Goal: Transaction & Acquisition: Purchase product/service

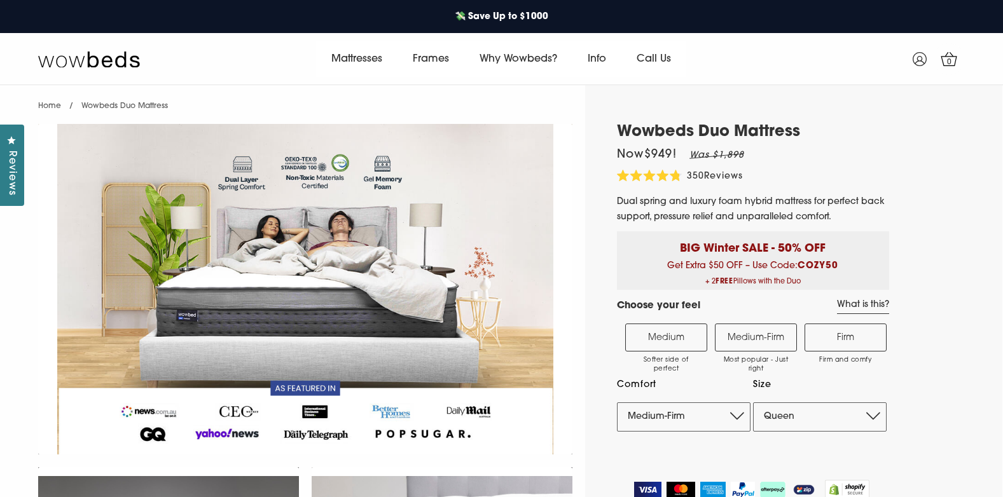
select select "Medium-Firm"
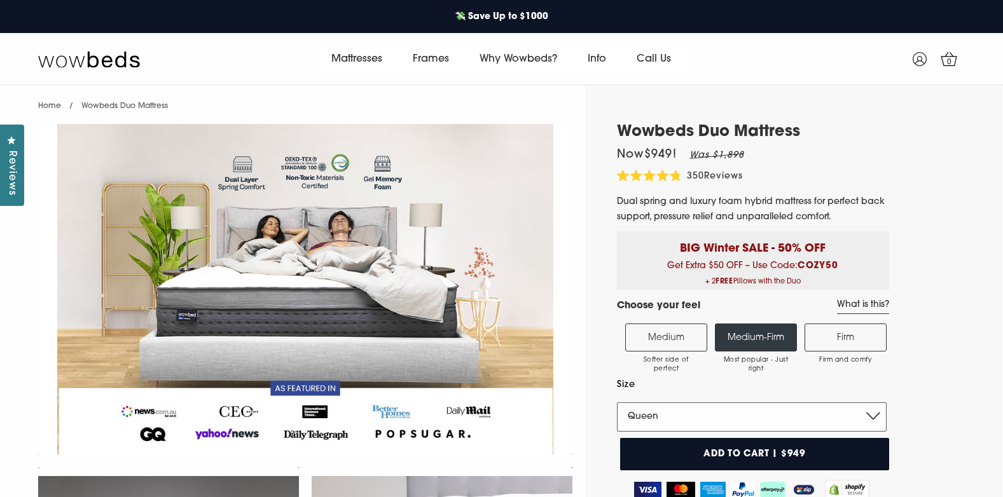
click at [650, 419] on select "Single King Single Double Queen King" at bounding box center [752, 417] width 270 height 29
select select "King"
click at [617, 403] on select "Single King Single Double Queen King" at bounding box center [752, 417] width 270 height 29
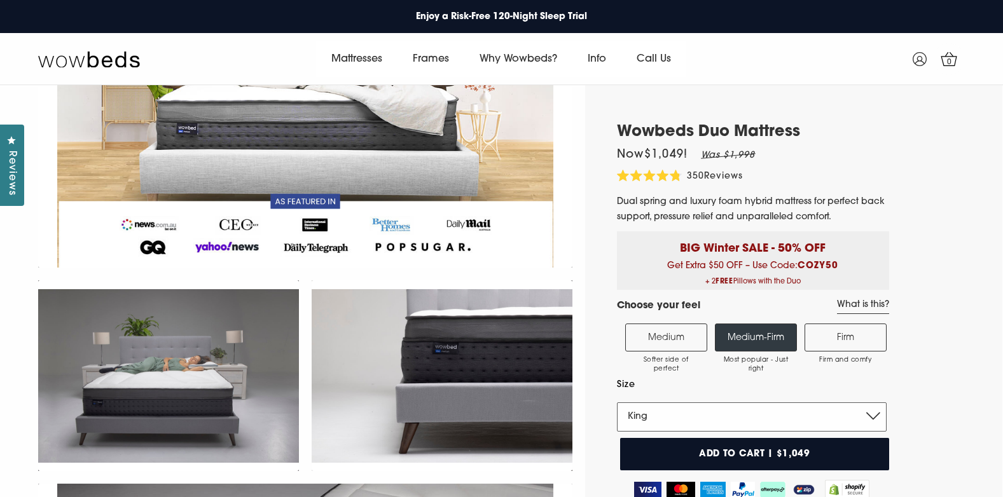
scroll to position [201, 0]
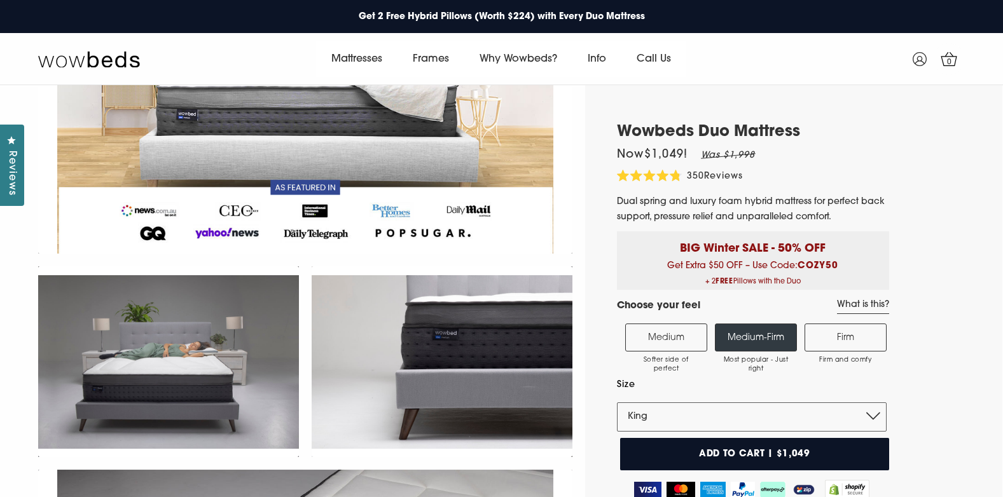
click at [682, 343] on label "Medium Softer side of perfect" at bounding box center [666, 338] width 82 height 28
click at [0, 0] on input "Medium Softer side of perfect" at bounding box center [0, 0] width 0 height 0
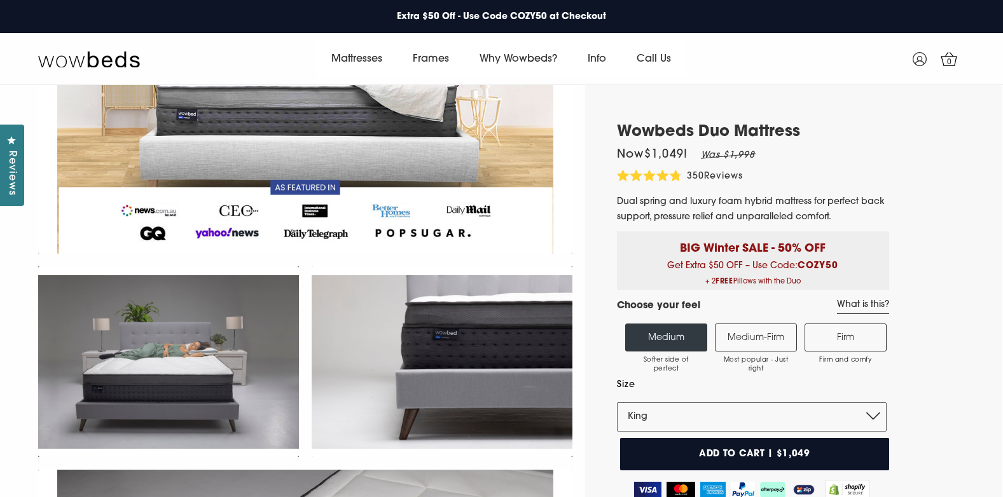
click at [856, 341] on label "Firm Firm and comfy" at bounding box center [846, 338] width 82 height 28
click at [0, 0] on input "Firm Firm and comfy" at bounding box center [0, 0] width 0 height 0
click at [726, 345] on label "Medium-Firm Most popular - Just right" at bounding box center [756, 338] width 82 height 28
click at [0, 0] on input "Medium-Firm Most popular - Just right" at bounding box center [0, 0] width 0 height 0
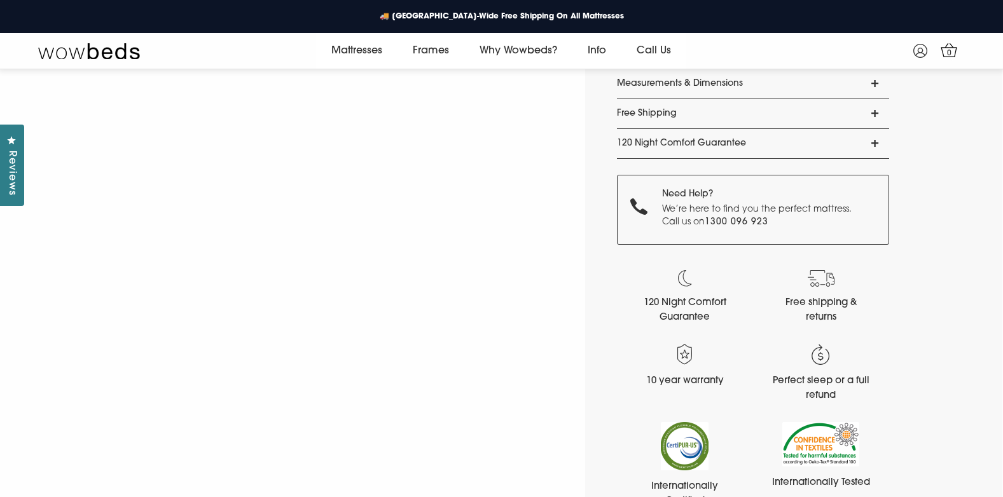
scroll to position [1321, 0]
